Goal: Task Accomplishment & Management: Complete application form

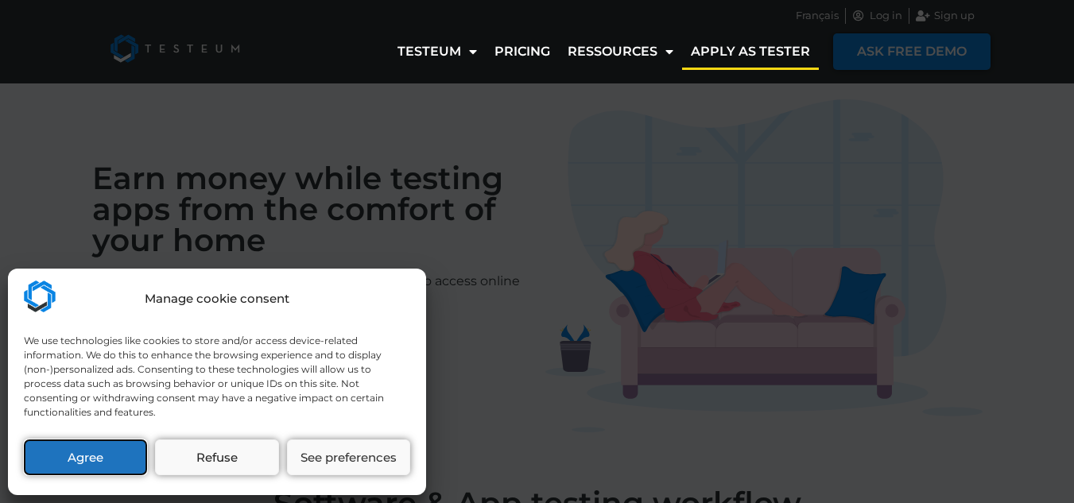
click at [96, 470] on button "Agree" at bounding box center [85, 458] width 123 height 36
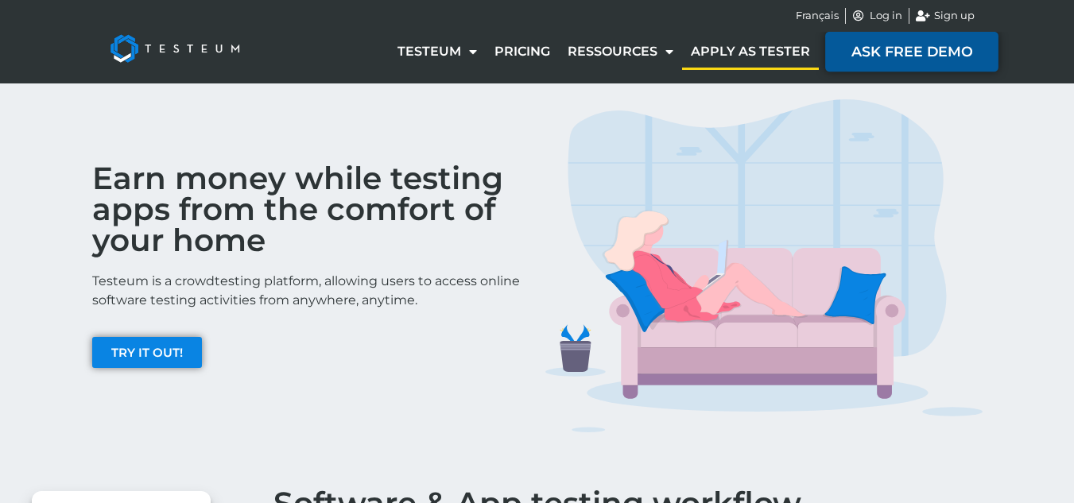
click at [870, 49] on span "ASK FREE DEMO" at bounding box center [911, 52] width 121 height 14
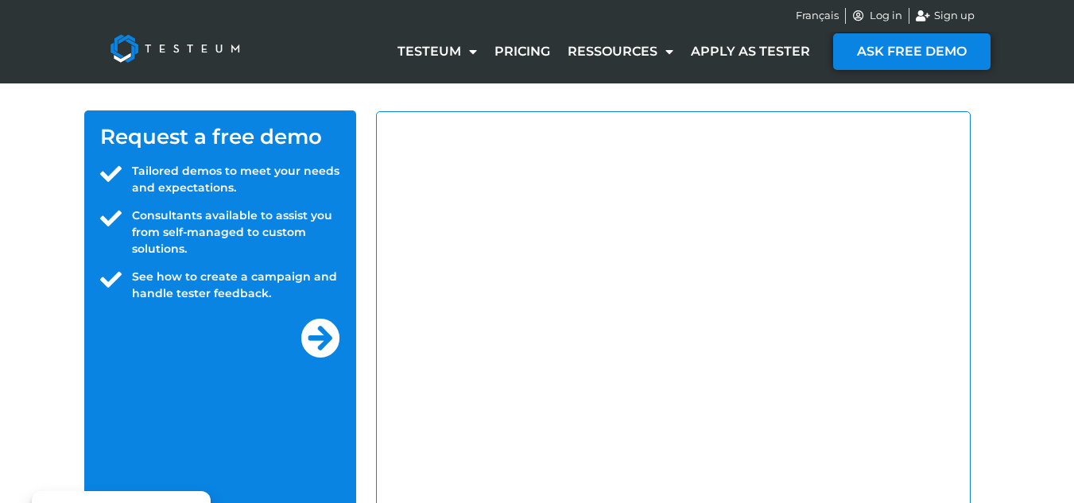
select select "IN"
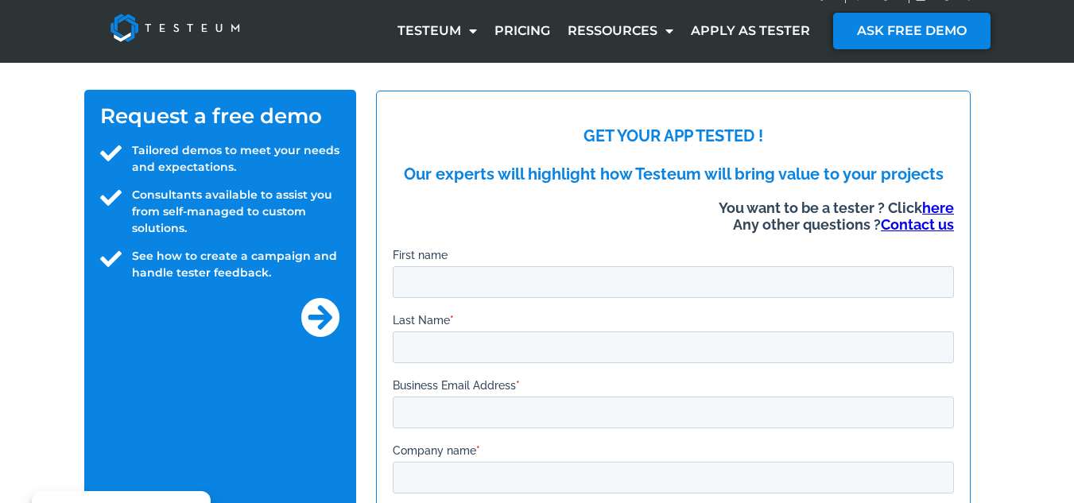
scroll to position [20, 0]
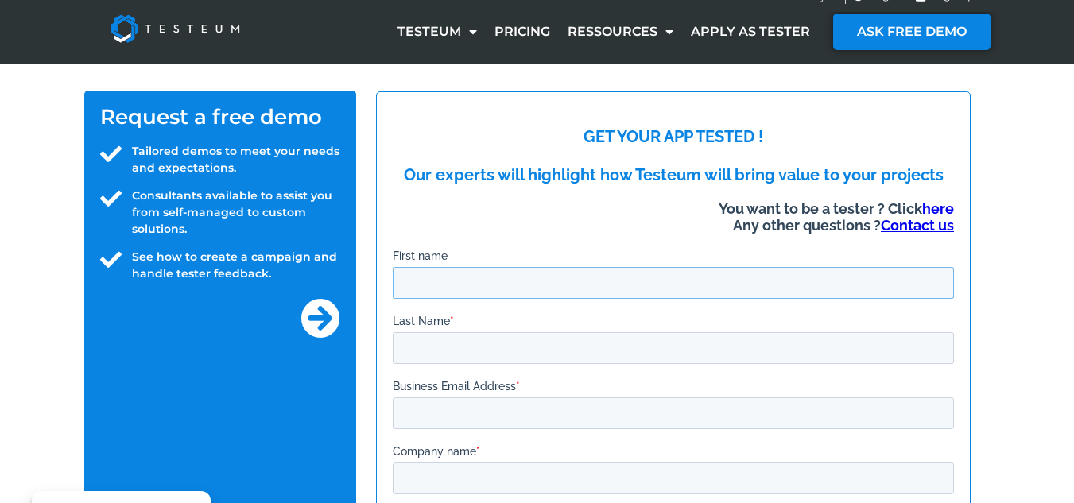
click at [547, 283] on input "First name" at bounding box center [672, 282] width 561 height 32
type input "Durga srinivasa rao"
click at [521, 338] on input "Last Name *" at bounding box center [672, 347] width 561 height 32
type input "N"
type input "narava"
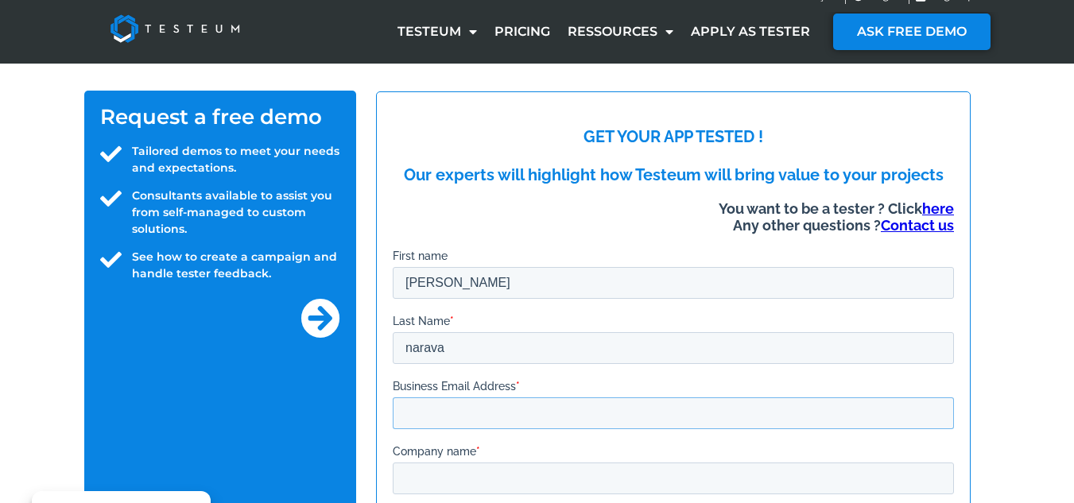
click at [505, 400] on input "Business Email Address *" at bounding box center [672, 413] width 561 height 32
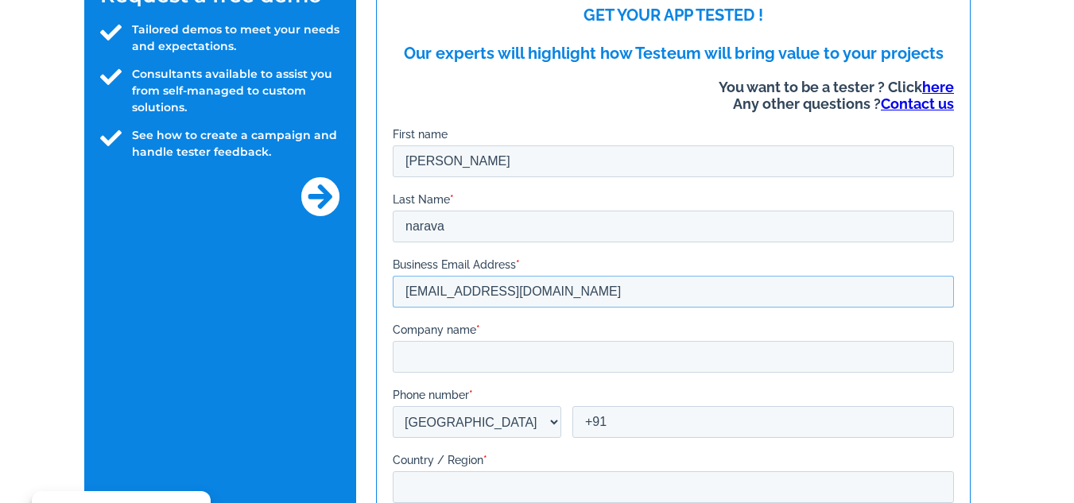
scroll to position [142, 0]
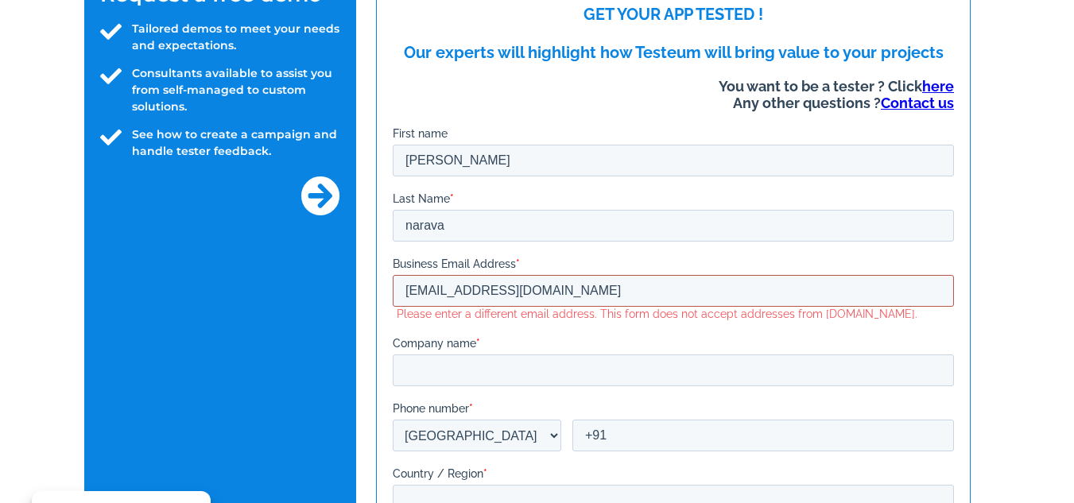
type input "karthiknarava99@gmail.com"
click at [484, 351] on label "Company name *" at bounding box center [672, 343] width 561 height 16
click at [484, 355] on input "Company name *" at bounding box center [672, 371] width 561 height 32
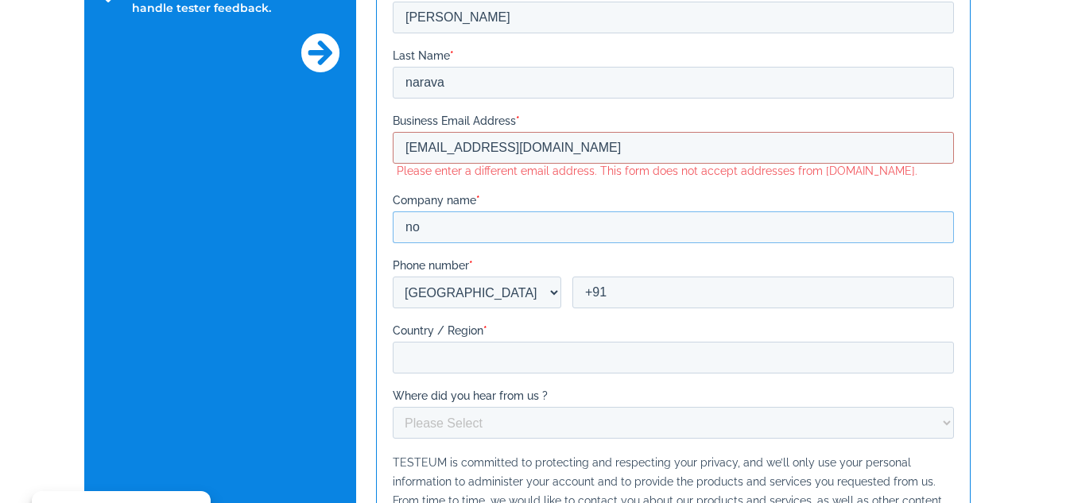
scroll to position [290, 0]
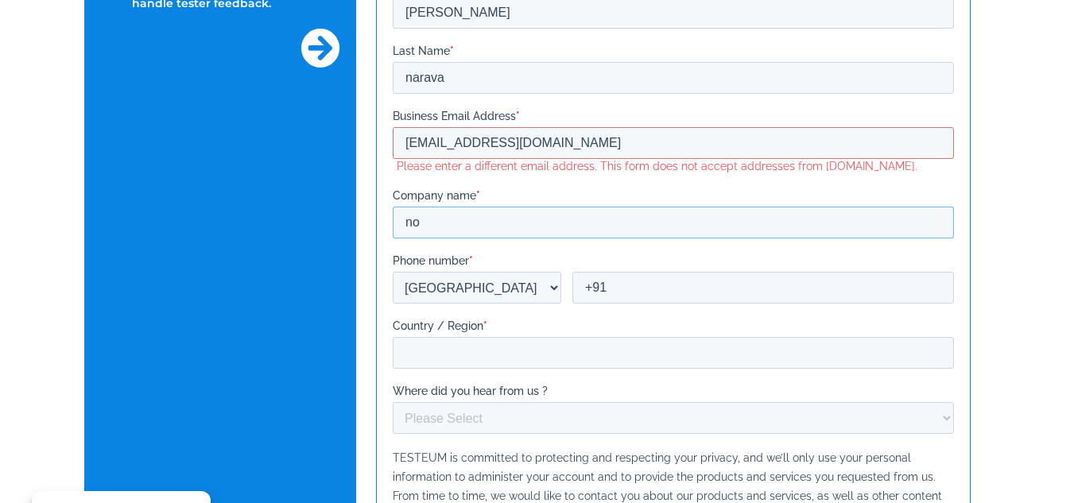
type input "no"
click at [618, 290] on input "+91" at bounding box center [763, 288] width 382 height 32
type input "+91 9381136853"
click at [475, 351] on input "Country / Region *" at bounding box center [672, 353] width 561 height 32
type input "india"
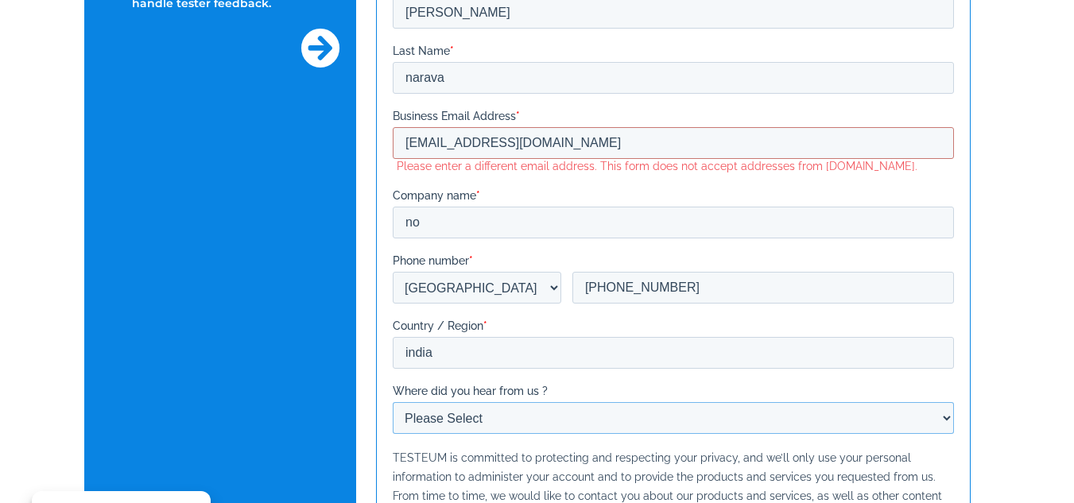
click at [481, 414] on select "Please Select Marketing Email Social Network Search Engine Other" at bounding box center [672, 418] width 561 height 32
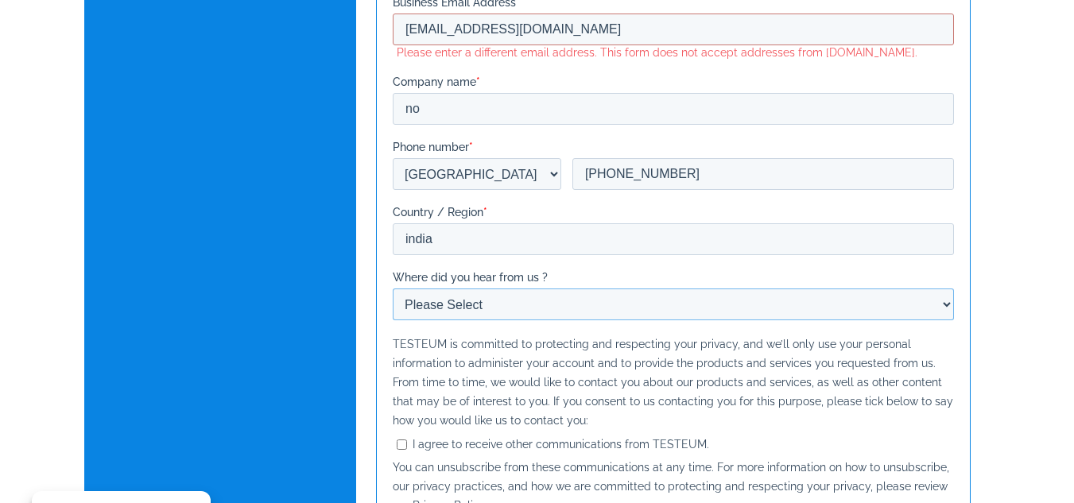
scroll to position [408, 0]
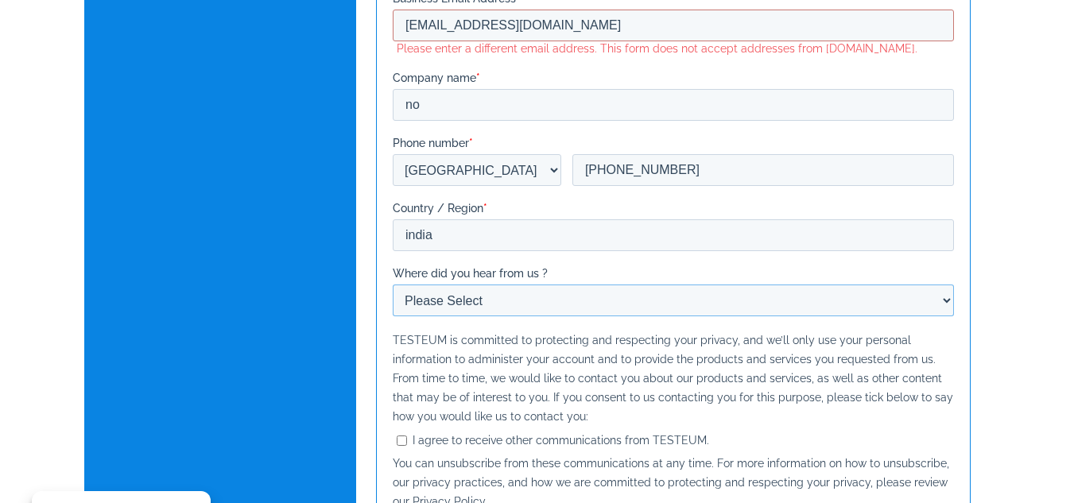
click at [483, 293] on select "Please Select Marketing Email Social Network Search Engine Other" at bounding box center [672, 301] width 561 height 32
select select "Search Engine"
click at [392, 316] on select "Please Select Marketing Email Social Network Search Engine Other" at bounding box center [672, 301] width 561 height 32
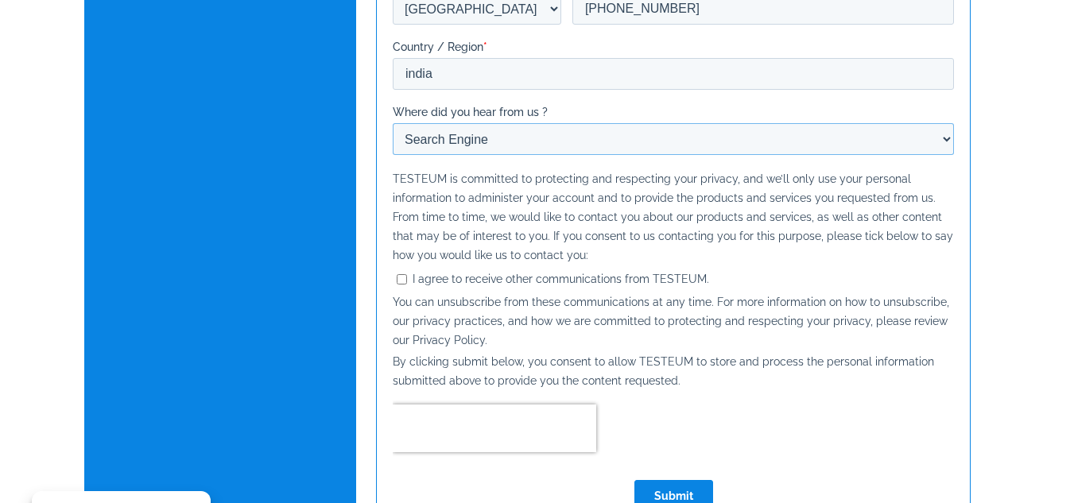
scroll to position [575, 0]
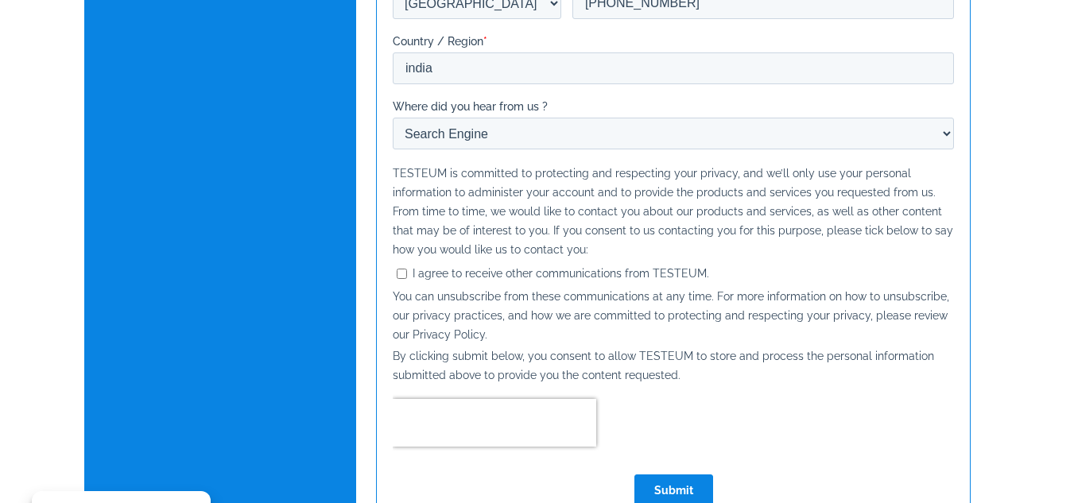
drag, startPoint x: 403, startPoint y: 269, endPoint x: 508, endPoint y: 402, distance: 169.8
click at [508, 402] on form "GET YOUR APP TESTED ! Our experts will highlight how Testeum will bring value t…" at bounding box center [672, 36] width 561 height 967
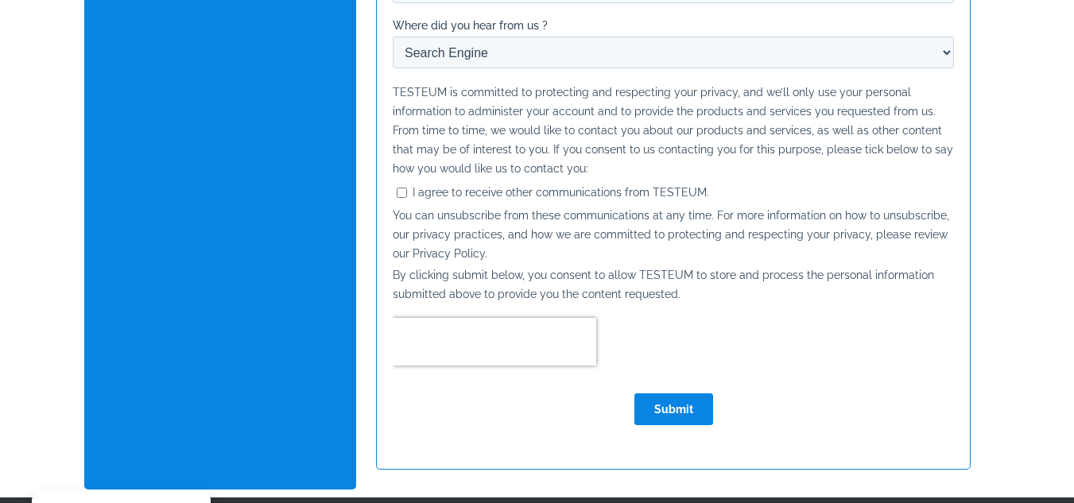
scroll to position [657, 0]
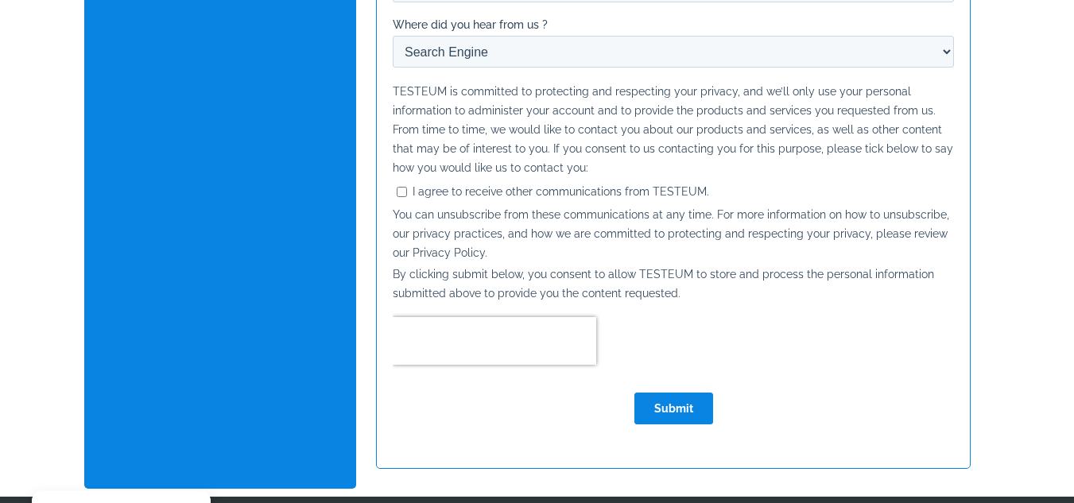
click at [682, 405] on input "Submit" at bounding box center [673, 409] width 79 height 32
click at [402, 196] on input "I agree to receive other communications from TESTEUM." at bounding box center [401, 192] width 10 height 10
checkbox input "true"
click at [663, 411] on input "Submit" at bounding box center [673, 409] width 79 height 32
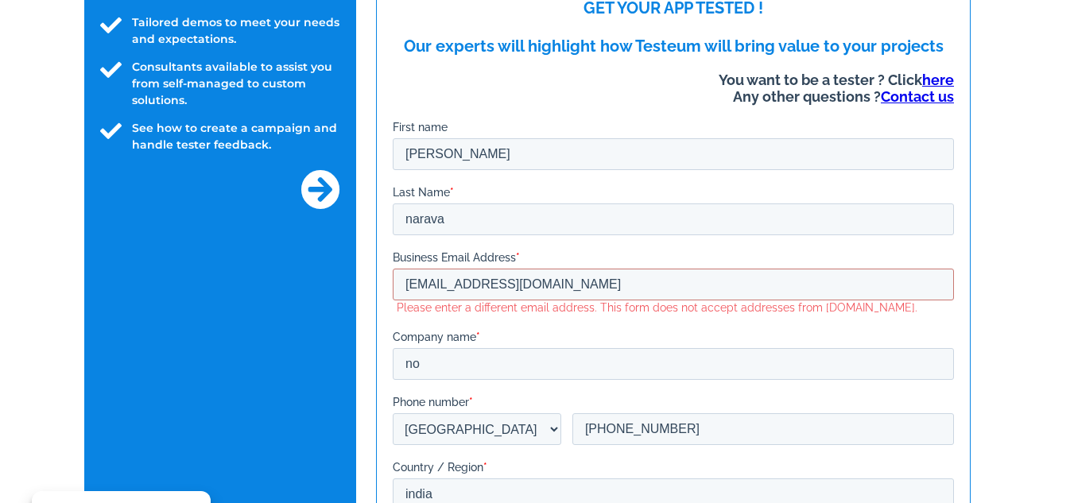
scroll to position [148, 0]
click at [301, 188] on icon at bounding box center [320, 190] width 40 height 40
